Goal: Task Accomplishment & Management: Manage account settings

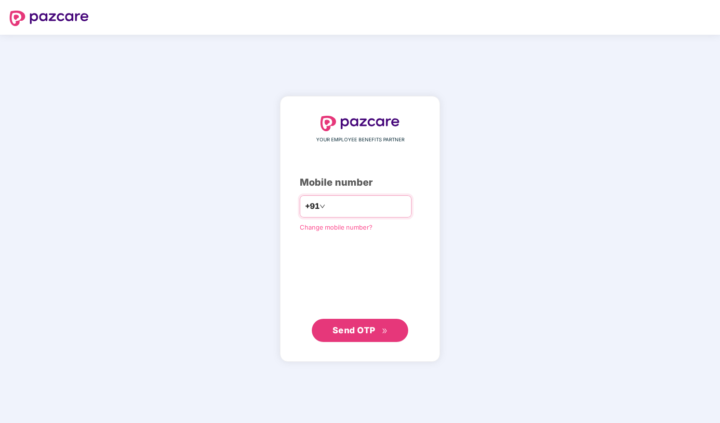
click at [341, 202] on input "number" at bounding box center [366, 206] width 79 height 15
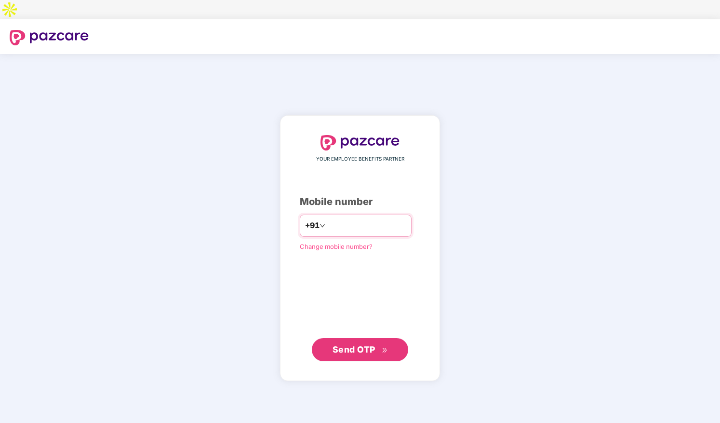
click at [331, 218] on input "number" at bounding box center [366, 225] width 79 height 15
click at [327, 218] on input "**********" at bounding box center [366, 225] width 79 height 15
type input "**********"
click at [361, 344] on span "Send OTP" at bounding box center [354, 349] width 43 height 10
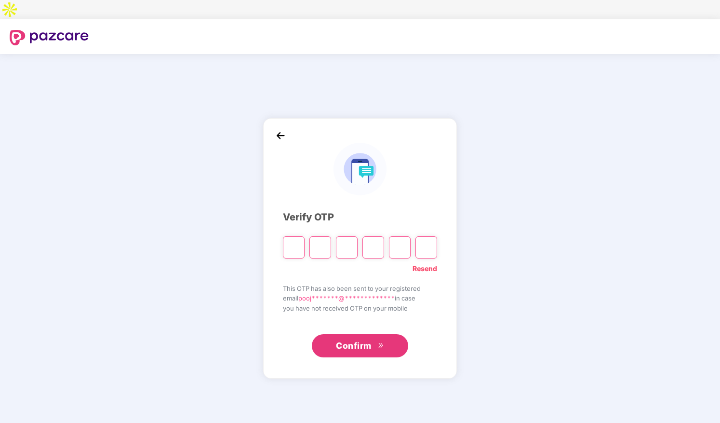
type input "*"
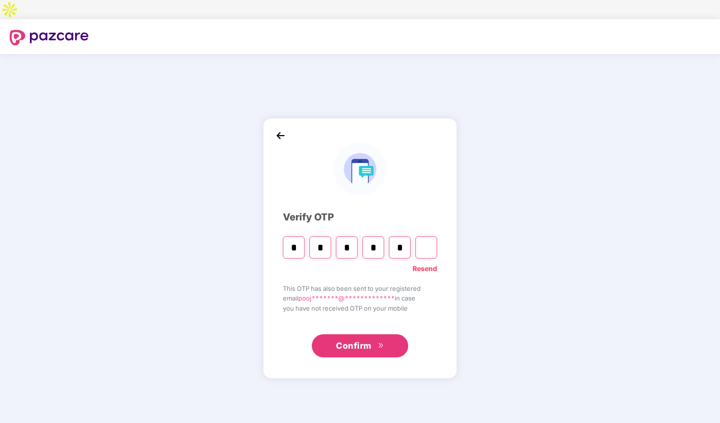
type input "*"
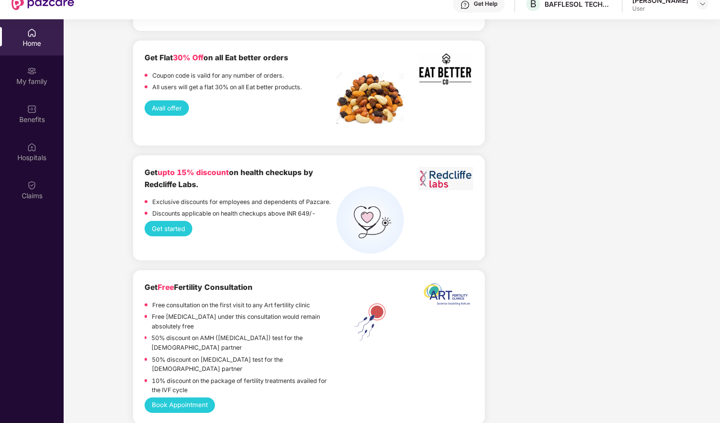
scroll to position [1410, 0]
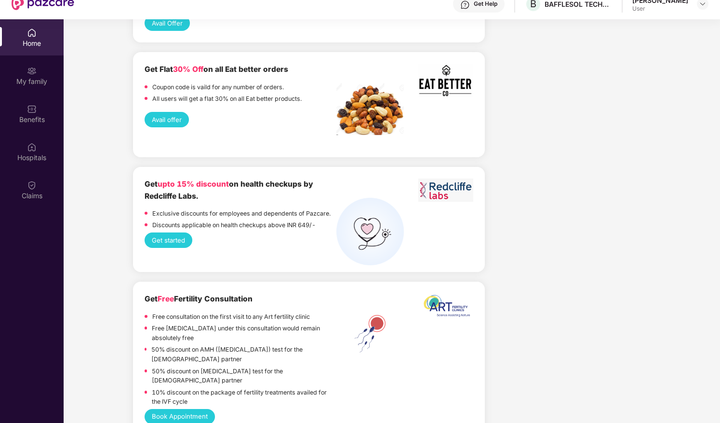
click at [172, 232] on button "Get started" at bounding box center [169, 239] width 48 height 15
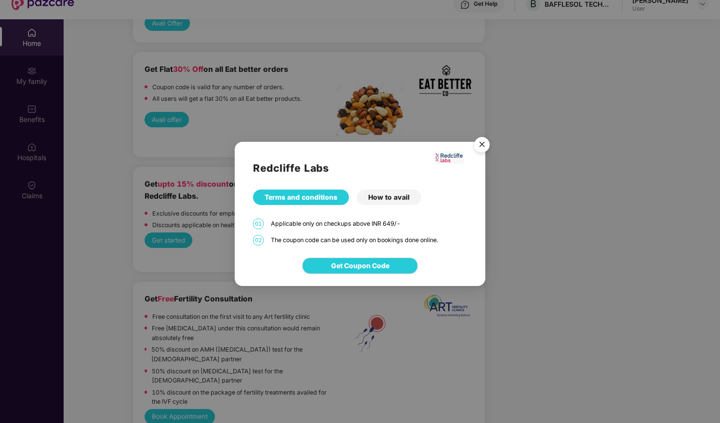
click at [384, 197] on div "How to avail" at bounding box center [389, 196] width 65 height 15
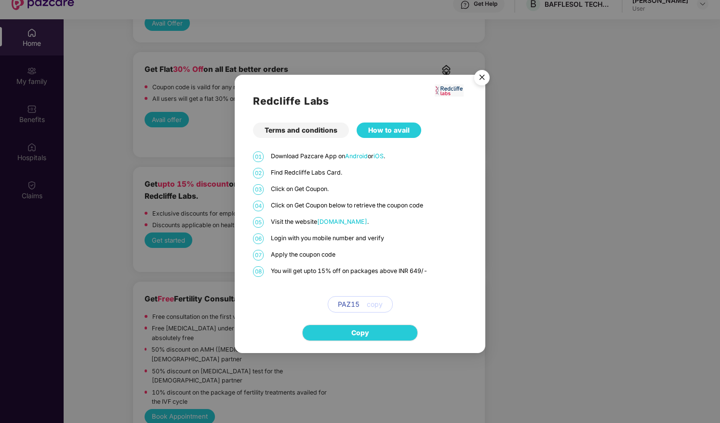
click at [397, 195] on div "01 Download Pazcare App on Android or iOS . 02 Find Redcliffe Labs Card. 03 Cli…" at bounding box center [359, 231] width 213 height 161
click at [483, 75] on img "Close" at bounding box center [481, 79] width 27 height 27
